Goal: Information Seeking & Learning: Learn about a topic

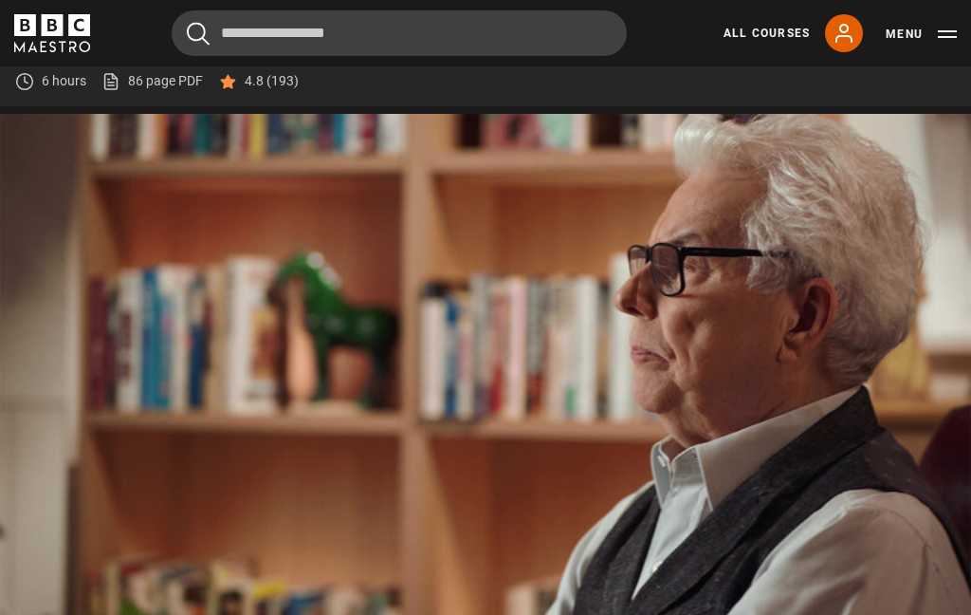
click at [317, 356] on video-js "Video Player is loading. Play Lesson Sex and violence 10s Skip Back 10 seconds …" at bounding box center [485, 387] width 971 height 546
click at [141, 279] on video-js "Video Player is loading. Play Lesson Sex and violence 10s Skip Back 10 seconds …" at bounding box center [485, 387] width 971 height 546
click at [969, 614] on div "Video Player is loading. Play Lesson Sex and violence 10s Skip Back 10 seconds …" at bounding box center [485, 443] width 971 height 659
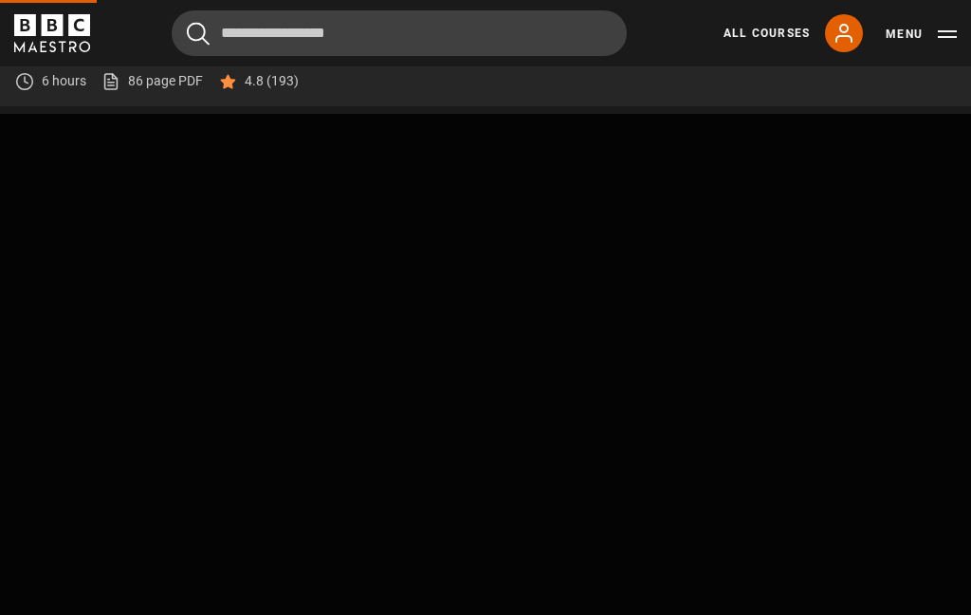
scroll to position [805, 0]
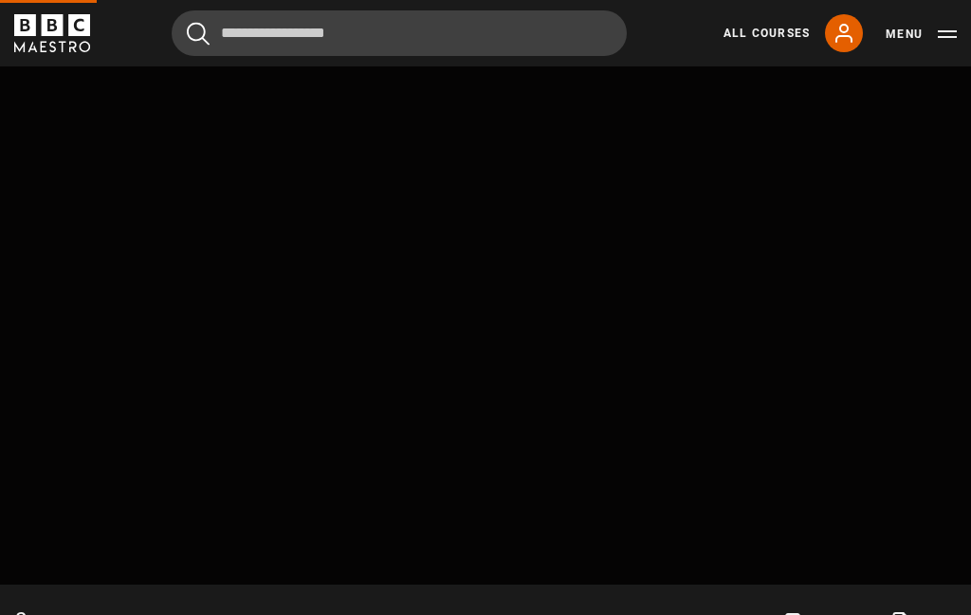
click at [156, 148] on video-js "Video Player is loading. Play Lesson Sex and violence 10s Skip Back 10 seconds …" at bounding box center [485, 311] width 971 height 546
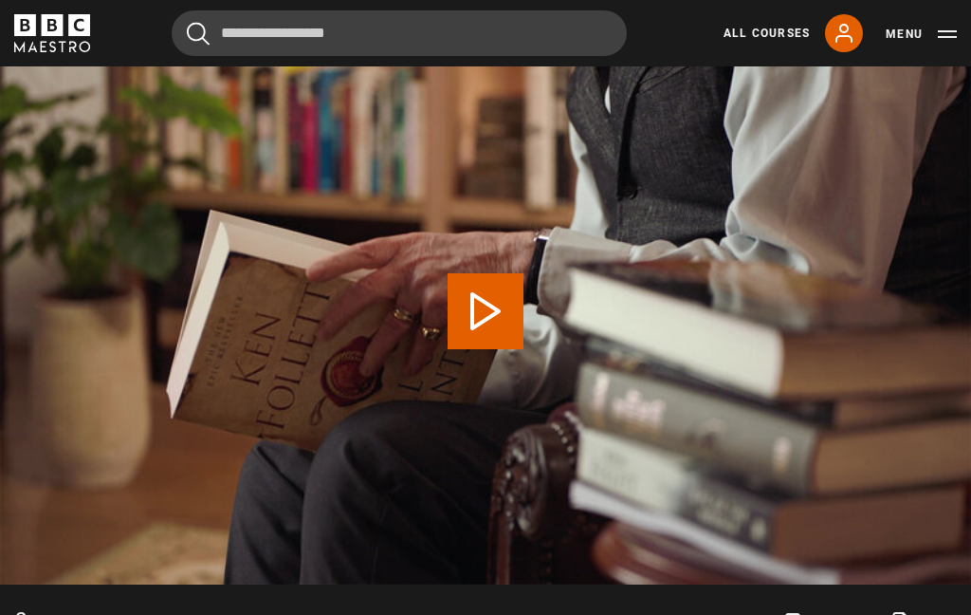
scroll to position [700, 0]
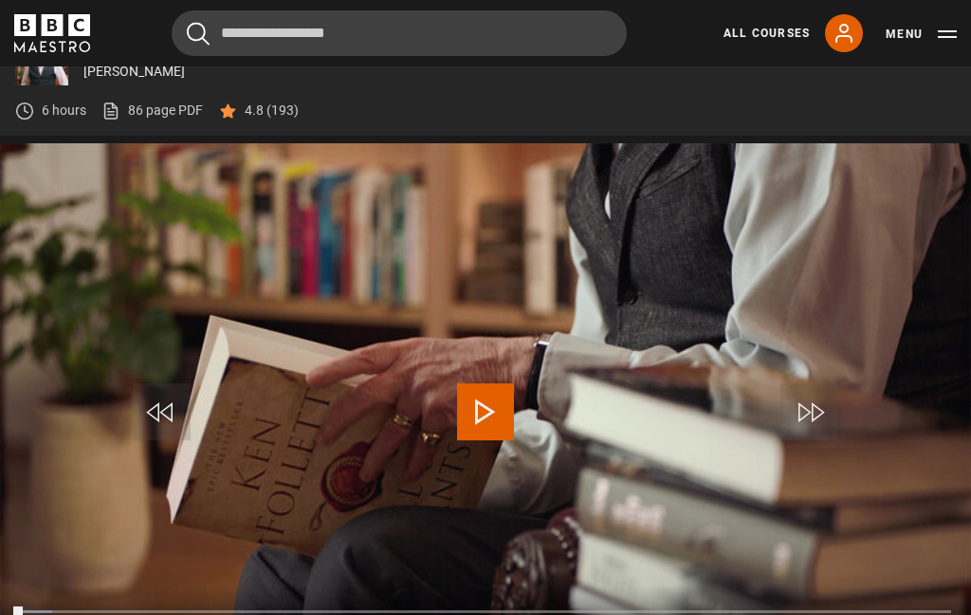
click at [619, 582] on video-js "Video Player is loading. Play Lesson Genre 10s Skip Back 10 seconds Play 10s Sk…" at bounding box center [485, 416] width 971 height 546
click at [686, 537] on video-js "Video Player is loading. Play Lesson Genre 10s Skip Back 10 seconds Pause 10s S…" at bounding box center [485, 416] width 971 height 546
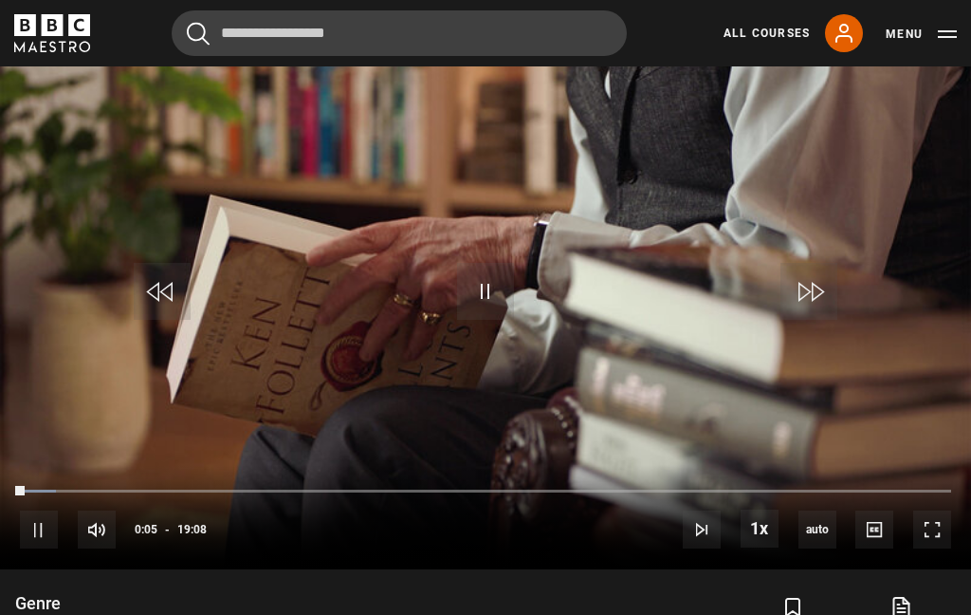
scroll to position [837, 0]
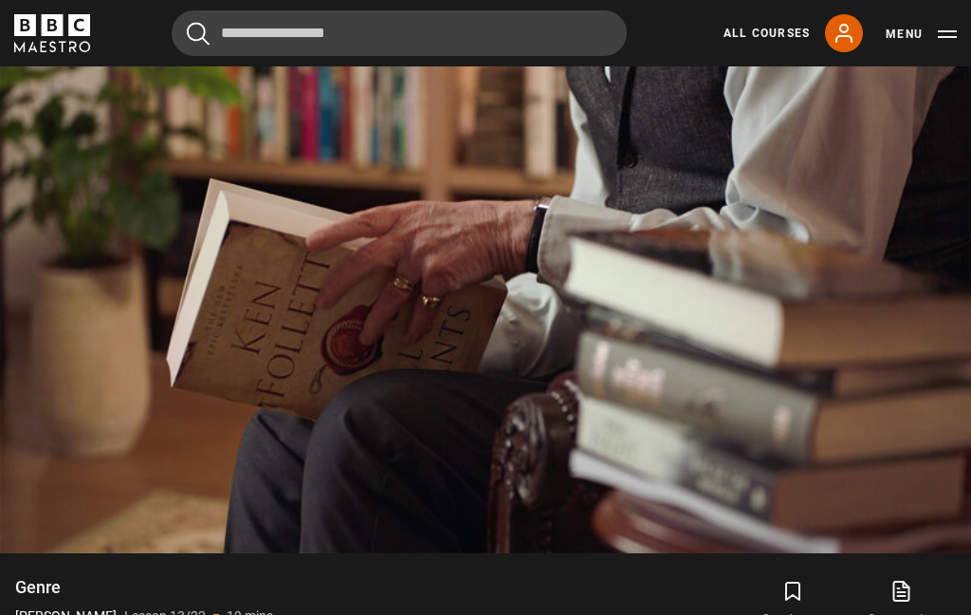
click at [788, 399] on video-js "Video Player is loading. Play Lesson Genre 10s Skip Back 10 seconds Pause 10s S…" at bounding box center [485, 280] width 971 height 546
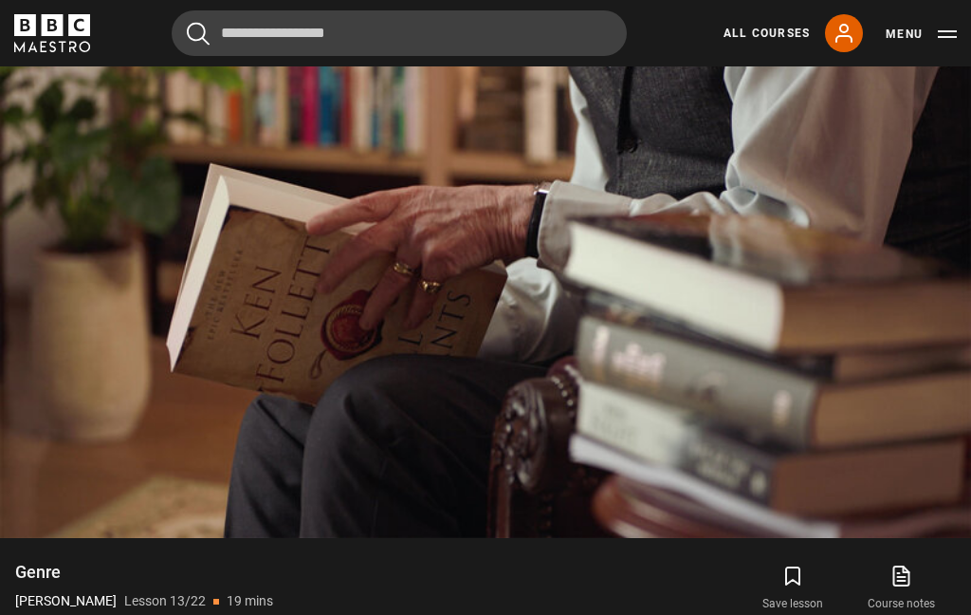
scroll to position [822, 0]
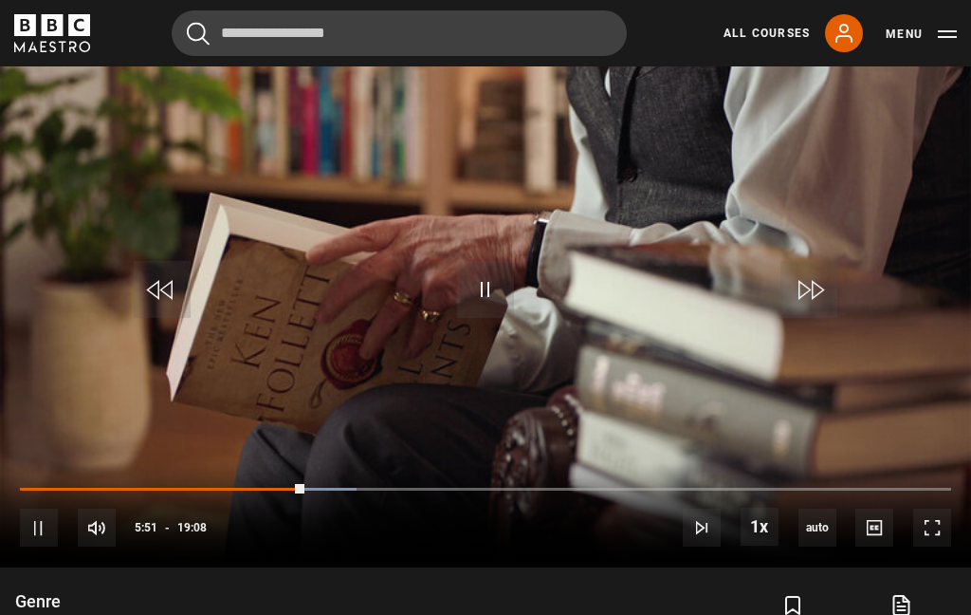
click at [336, 294] on video-js "Video Player is loading. Play Lesson Genre 10s Skip Back 10 seconds Pause 10s S…" at bounding box center [485, 294] width 971 height 546
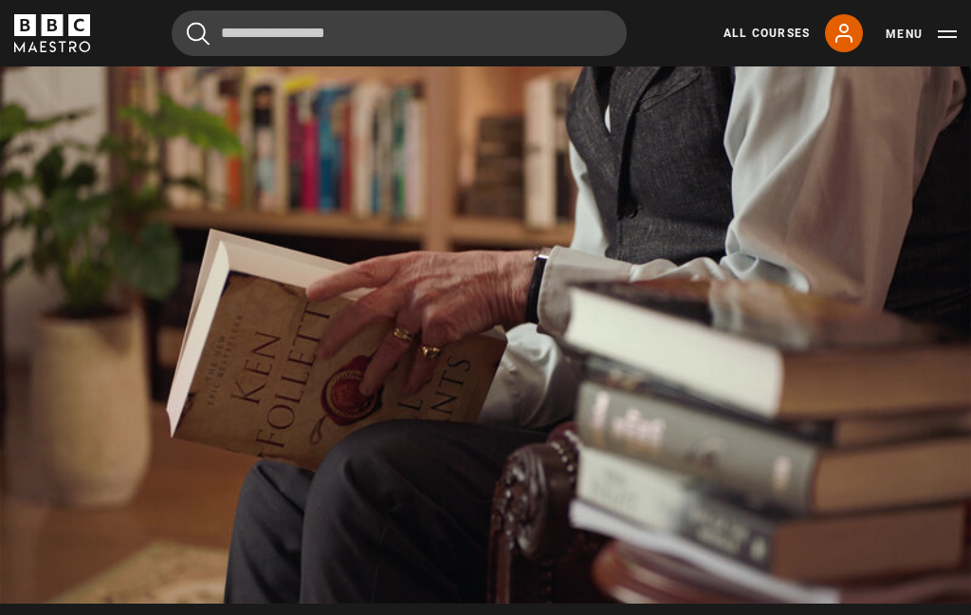
scroll to position [790, 0]
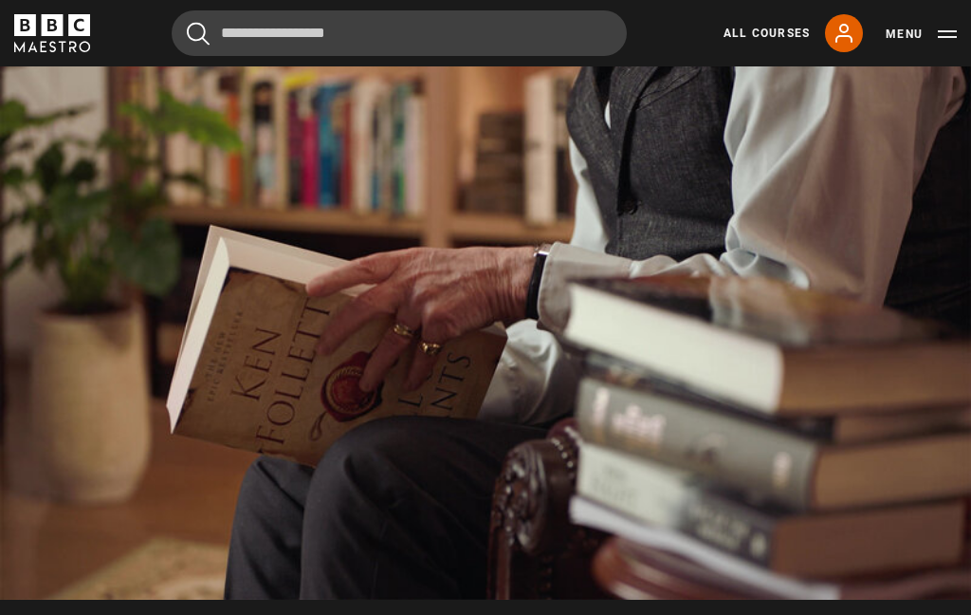
click at [199, 209] on video-js "Video Player is loading. Play Lesson Genre 10s Skip Back 10 seconds Pause 10s S…" at bounding box center [485, 326] width 971 height 546
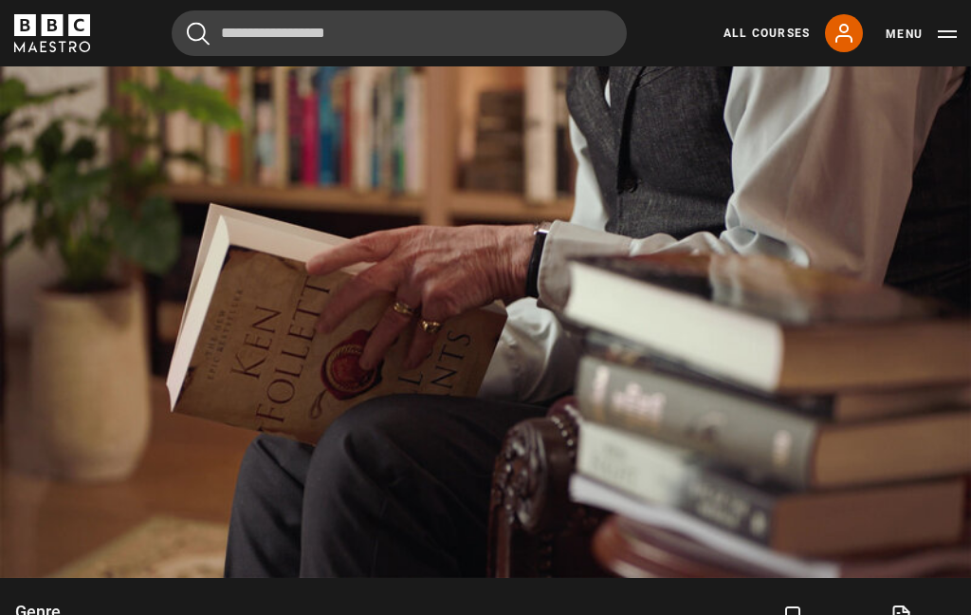
scroll to position [811, 0]
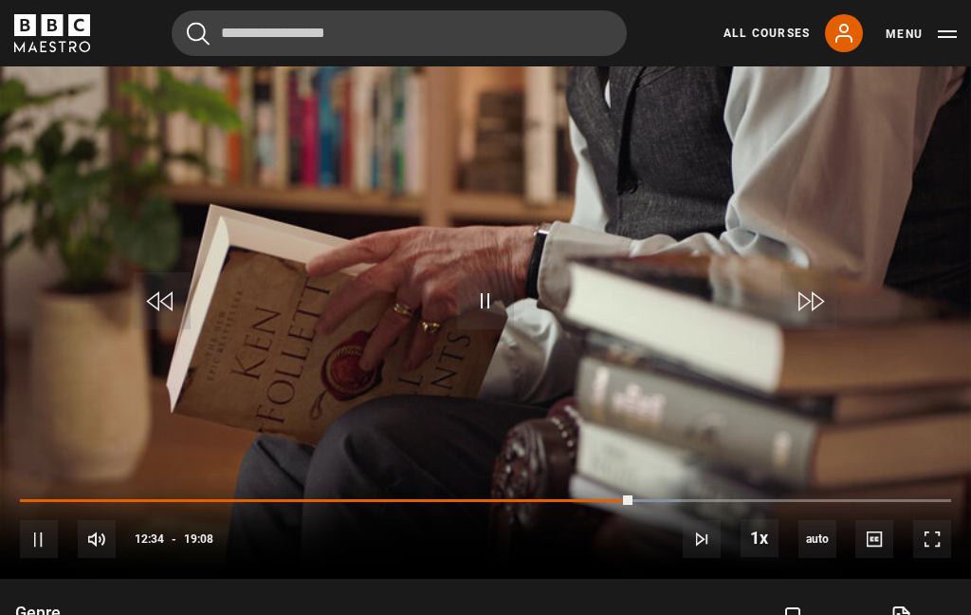
click at [331, 221] on video-js "Video Player is loading. Play Lesson Genre 10s Skip Back 10 seconds Pause 10s S…" at bounding box center [485, 305] width 971 height 546
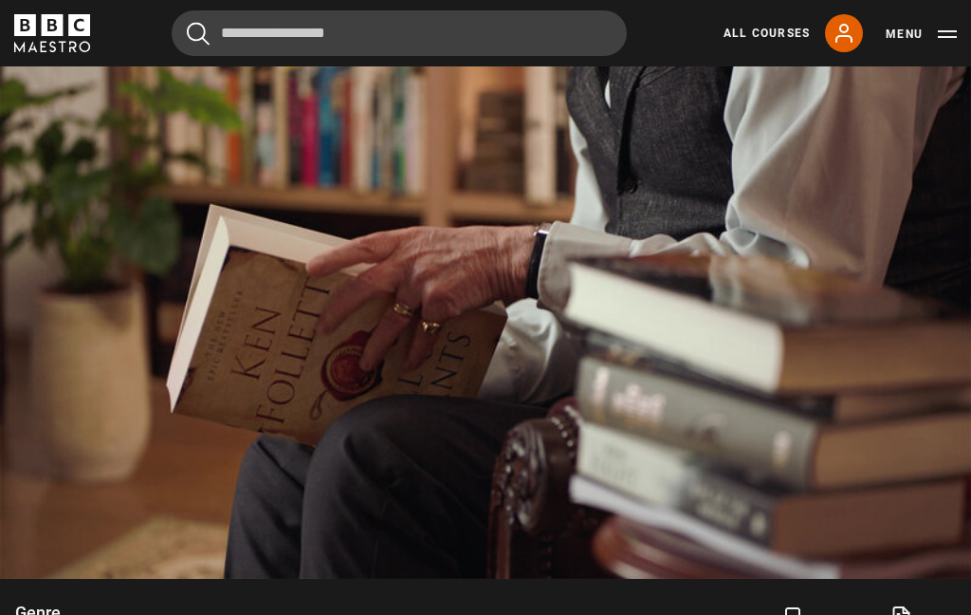
click at [225, 188] on video-js "Video Player is loading. Play Lesson Genre 10s Skip Back 10 seconds Pause 10s S…" at bounding box center [485, 305] width 971 height 546
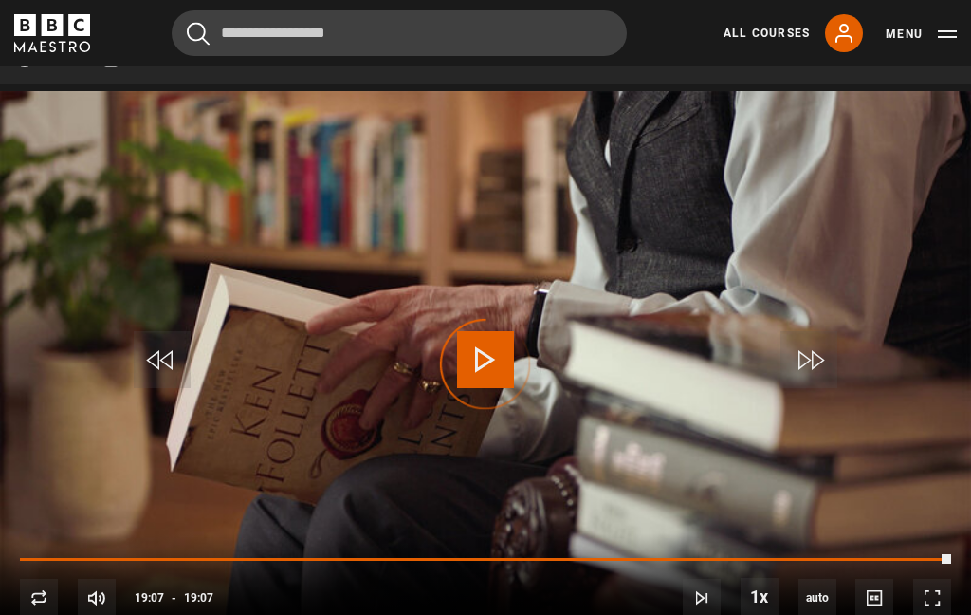
scroll to position [751, 0]
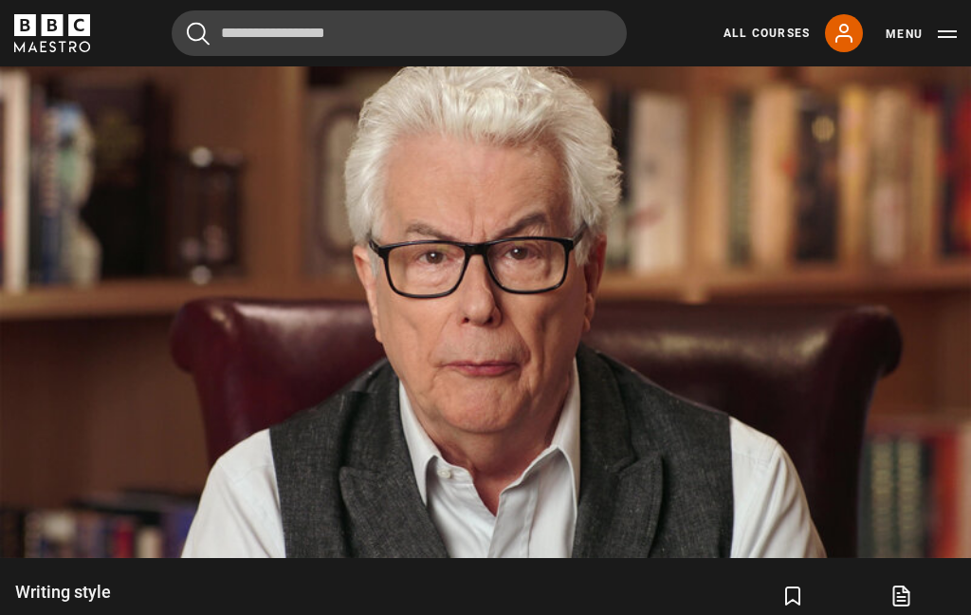
scroll to position [831, 0]
click at [272, 255] on video-js "Video Player is loading. Play Lesson Writing style 10s Skip Back 10 seconds Pau…" at bounding box center [485, 285] width 971 height 546
click at [485, 236] on video-js "Video Player is loading. Play Lesson Writing style 10s Skip Back 10 seconds Pau…" at bounding box center [485, 285] width 971 height 546
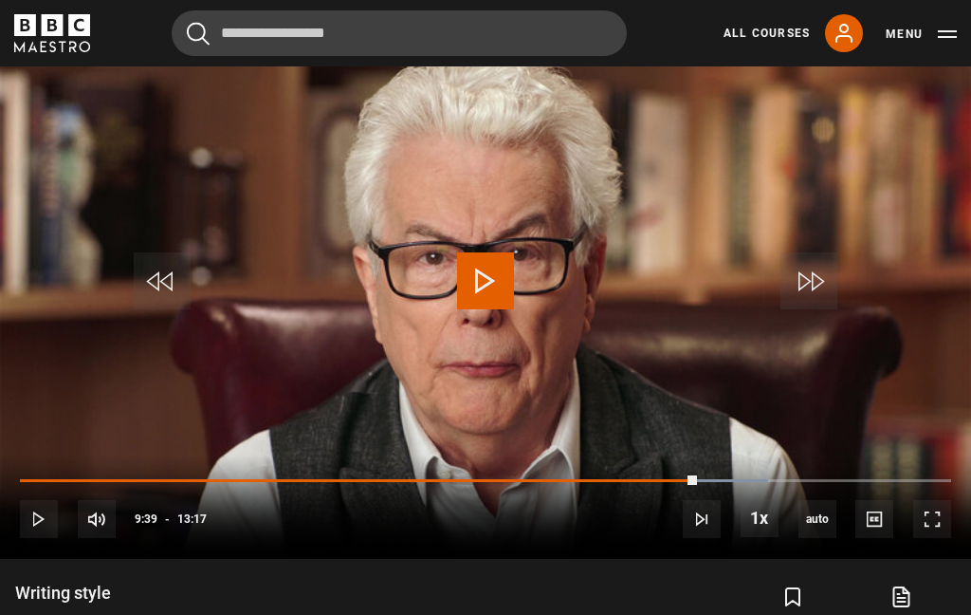
click at [507, 241] on video-js "Video Player is loading. Play Lesson Writing style 10s Skip Back 10 seconds Pla…" at bounding box center [485, 285] width 971 height 546
click at [788, 608] on icon "submit" at bounding box center [793, 596] width 23 height 23
click at [392, 120] on video-js "Video Player is loading. Play Lesson Writing style 10s Skip Back 10 seconds Pau…" at bounding box center [485, 285] width 971 height 546
click at [410, 206] on video-js "Video Player is loading. Play Lesson Writing style 10s Skip Back 10 seconds Pau…" at bounding box center [485, 285] width 971 height 546
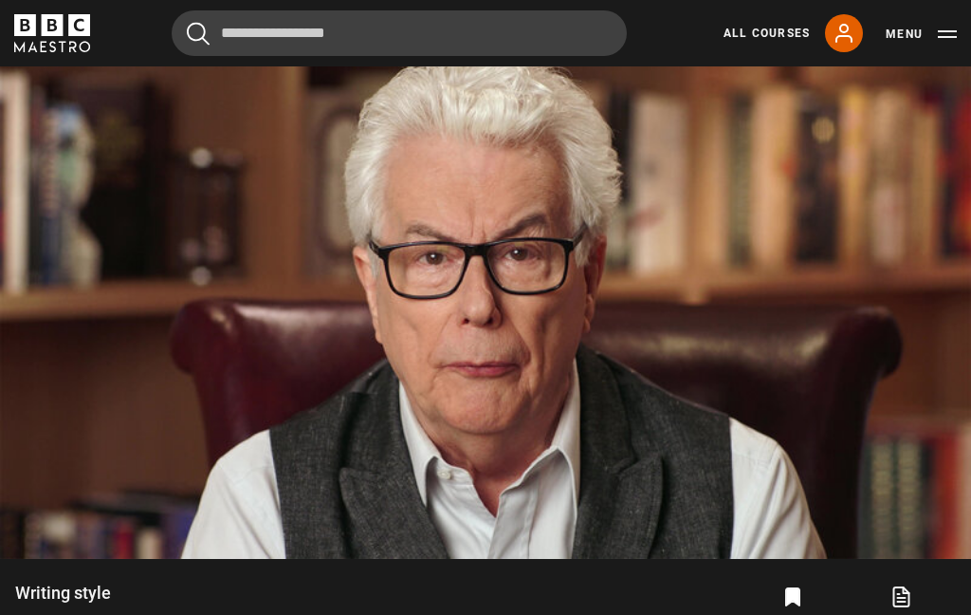
click at [210, 164] on video-js "Video Player is loading. Play Lesson Writing style 10s Skip Back 10 seconds Pau…" at bounding box center [485, 285] width 971 height 546
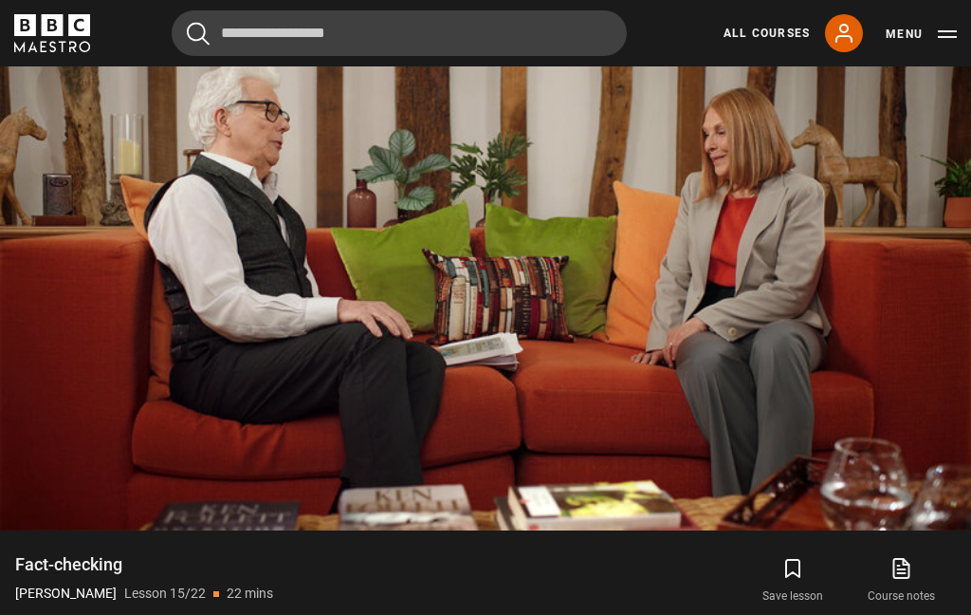
scroll to position [859, 0]
click at [186, 179] on video-js "Video Player is loading. Play Lesson Fact-checking 10s Skip Back 10 seconds Pau…" at bounding box center [485, 257] width 971 height 546
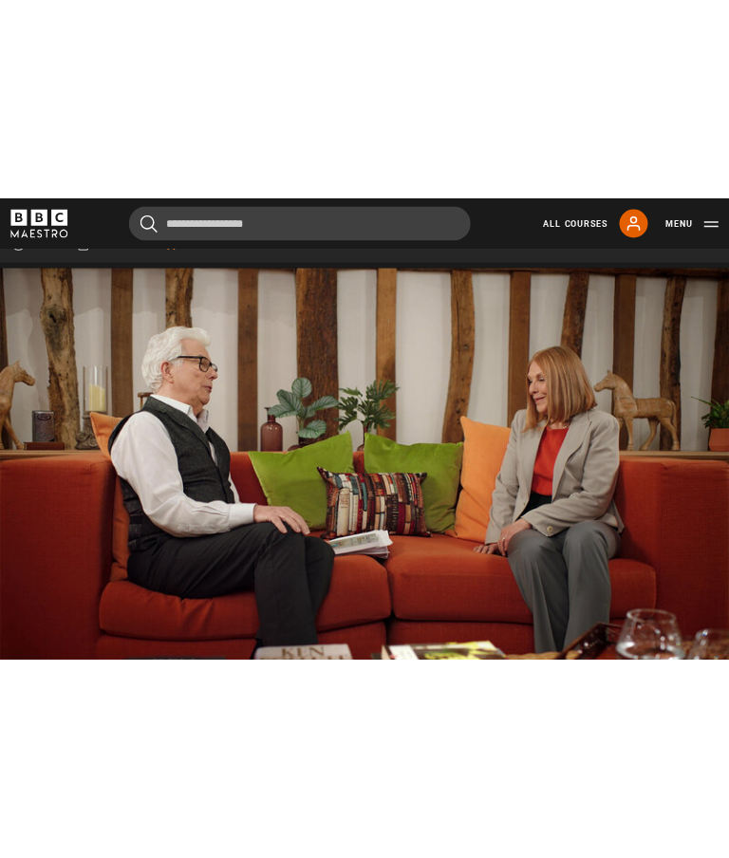
scroll to position [722, 0]
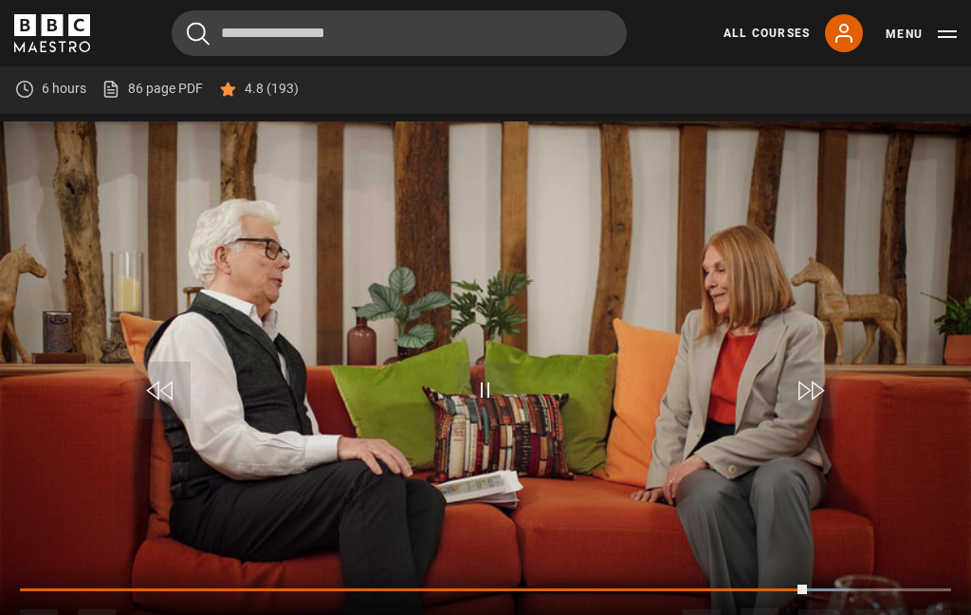
click at [340, 359] on video-js "Video Player is loading. Play Lesson Fact-checking 10s Skip Back 10 seconds Pau…" at bounding box center [485, 394] width 971 height 546
click at [405, 376] on video-js "Video Player is loading. Play Lesson Fact-checking 10s Skip Back 10 seconds Pau…" at bounding box center [485, 394] width 971 height 546
